Goal: Communication & Community: Participate in discussion

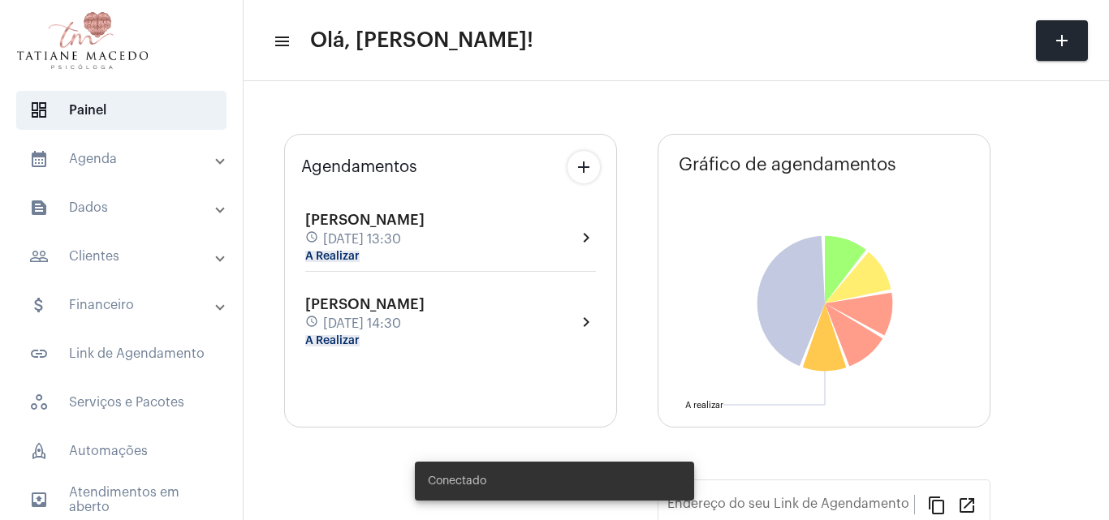
type input "[URL][DOMAIN_NAME]"
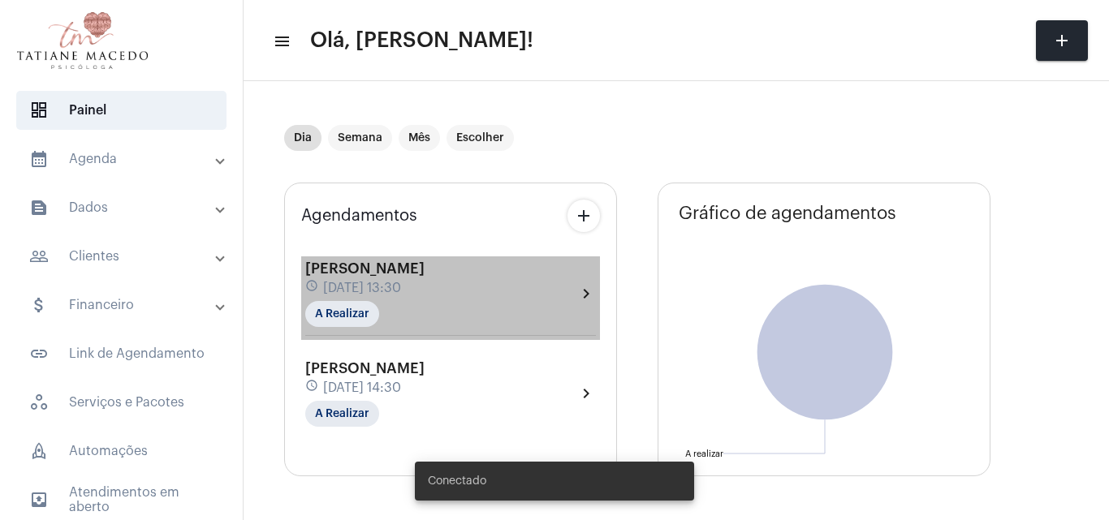
click at [401, 293] on span "[DATE] 13:30" at bounding box center [362, 288] width 78 height 15
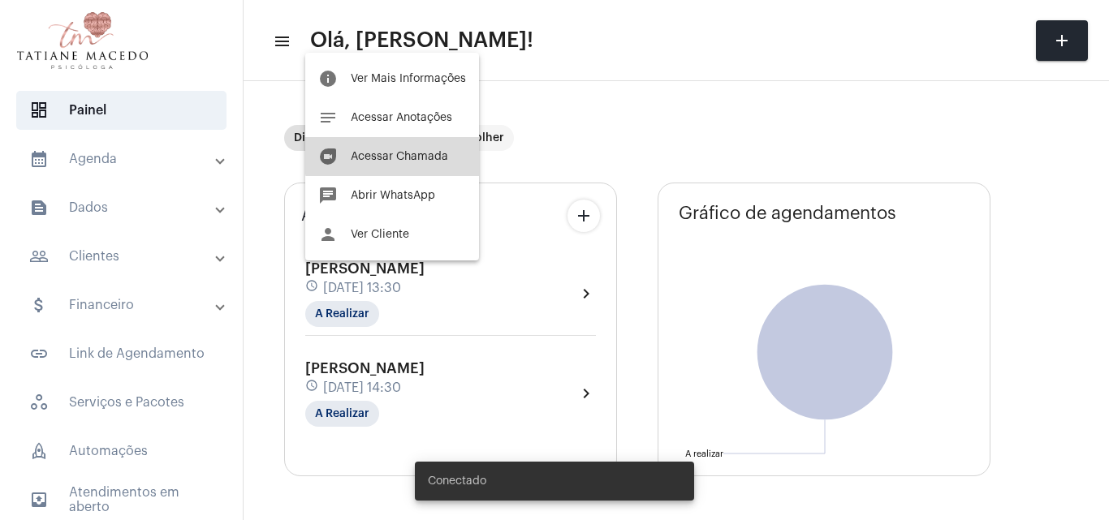
click at [417, 148] on button "duo [PERSON_NAME]" at bounding box center [392, 156] width 174 height 39
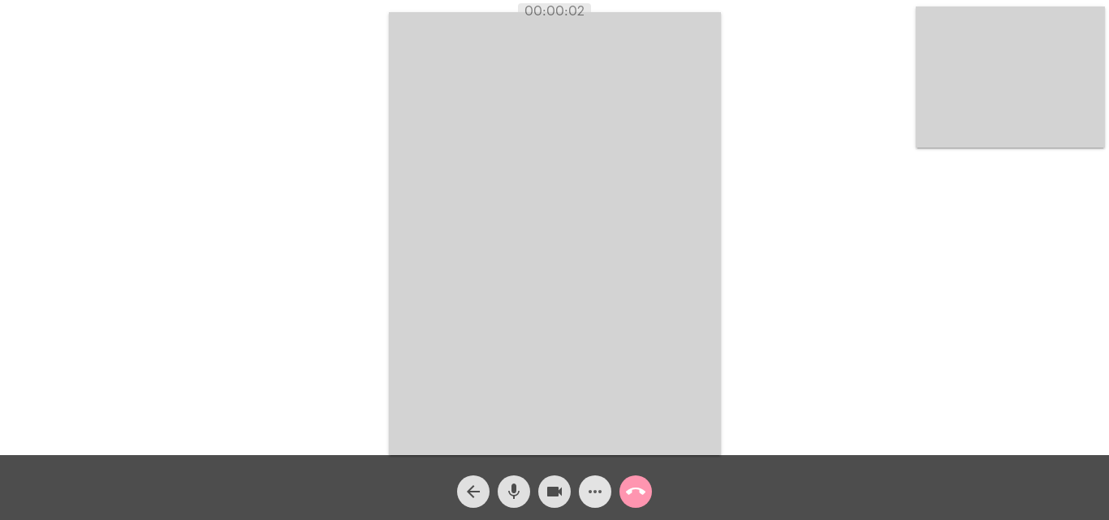
click at [591, 502] on mat-icon "more_horiz" at bounding box center [594, 491] width 19 height 19
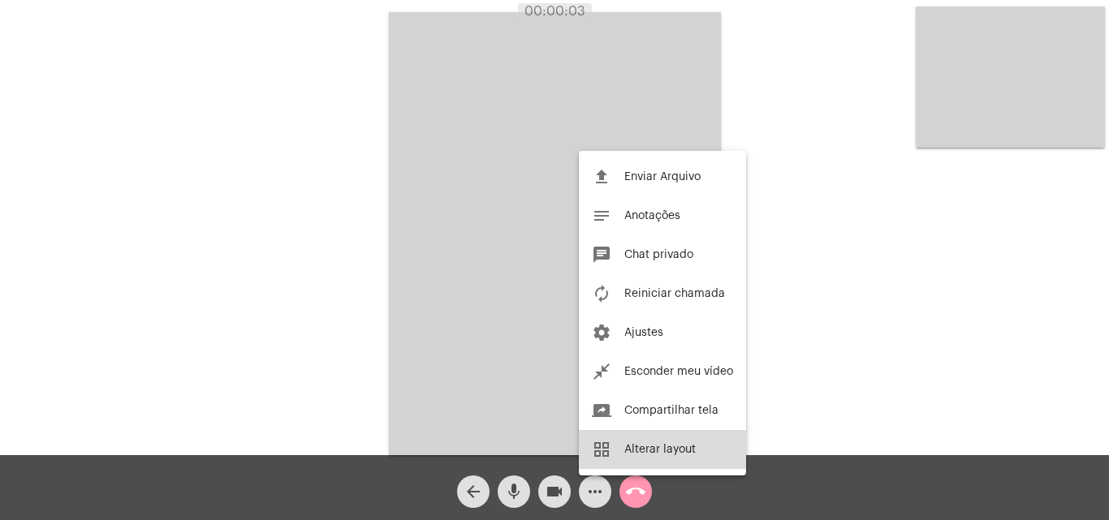
click at [657, 459] on button "grid_view Alterar layout" at bounding box center [662, 449] width 167 height 39
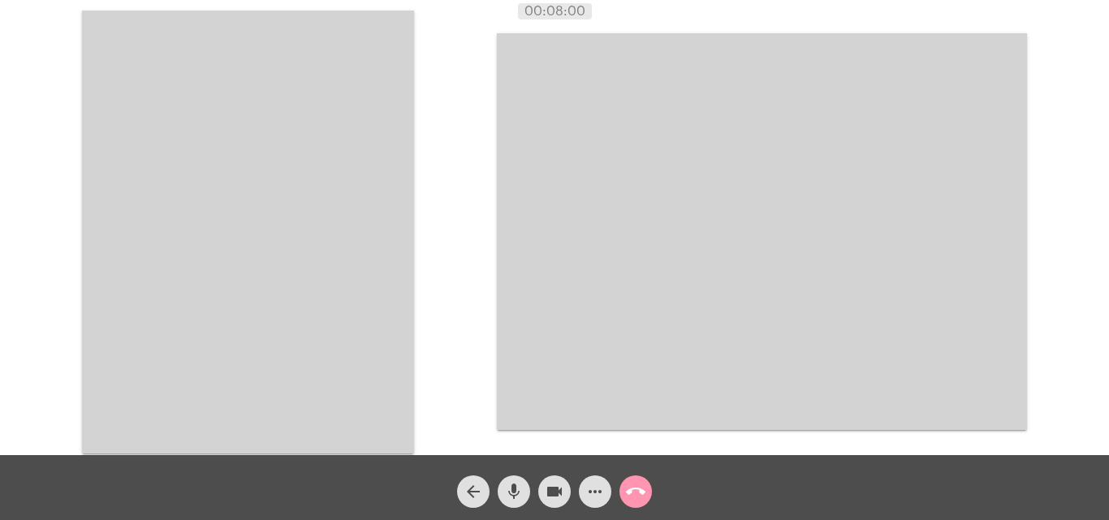
click at [453, 100] on div "Acessando Câmera e Microfone..." at bounding box center [555, 229] width 1106 height 455
click at [25, 41] on div "Acessando Câmera e Microfone..." at bounding box center [555, 229] width 1106 height 455
click at [50, 194] on div "Acessando Câmera e Microfone..." at bounding box center [555, 229] width 1106 height 455
click at [1108, 277] on div "Acessando Câmera e Microfone..." at bounding box center [554, 227] width 1109 height 455
click at [518, 490] on mat-icon "mic" at bounding box center [513, 491] width 19 height 19
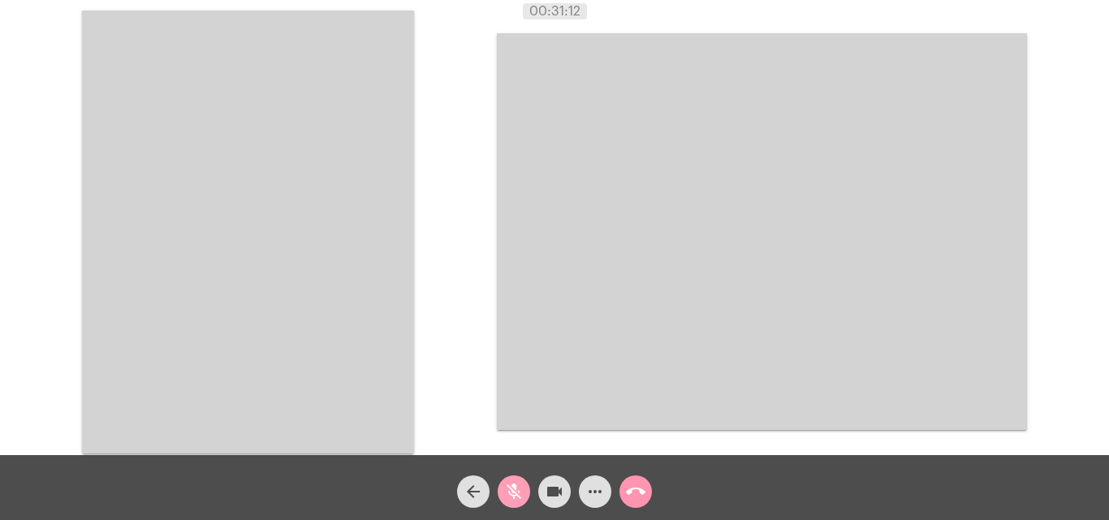
click at [509, 486] on mat-icon "mic_off" at bounding box center [513, 491] width 19 height 19
